Goal: Task Accomplishment & Management: Use online tool/utility

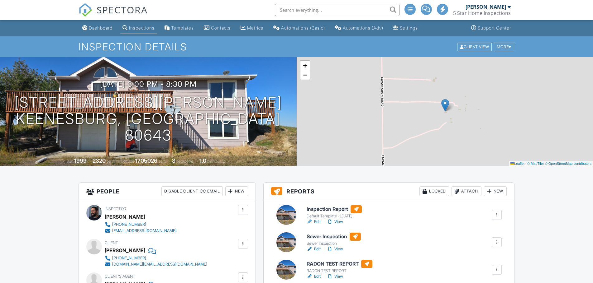
click at [498, 243] on div at bounding box center [496, 243] width 6 height 6
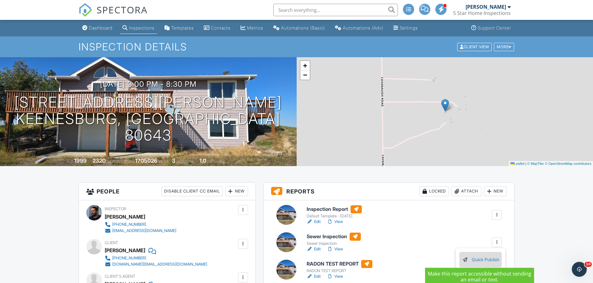
click at [488, 257] on link "Quick Publish" at bounding box center [480, 260] width 37 height 7
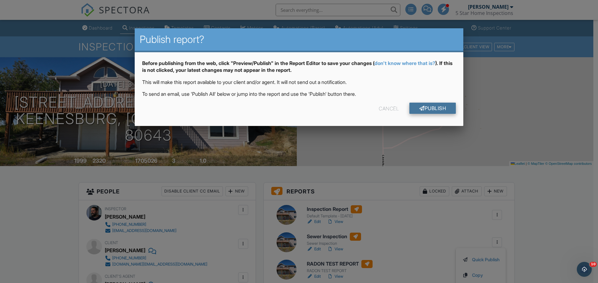
click at [423, 106] on link "Publish" at bounding box center [432, 108] width 46 height 11
